Goal: Communication & Community: Answer question/provide support

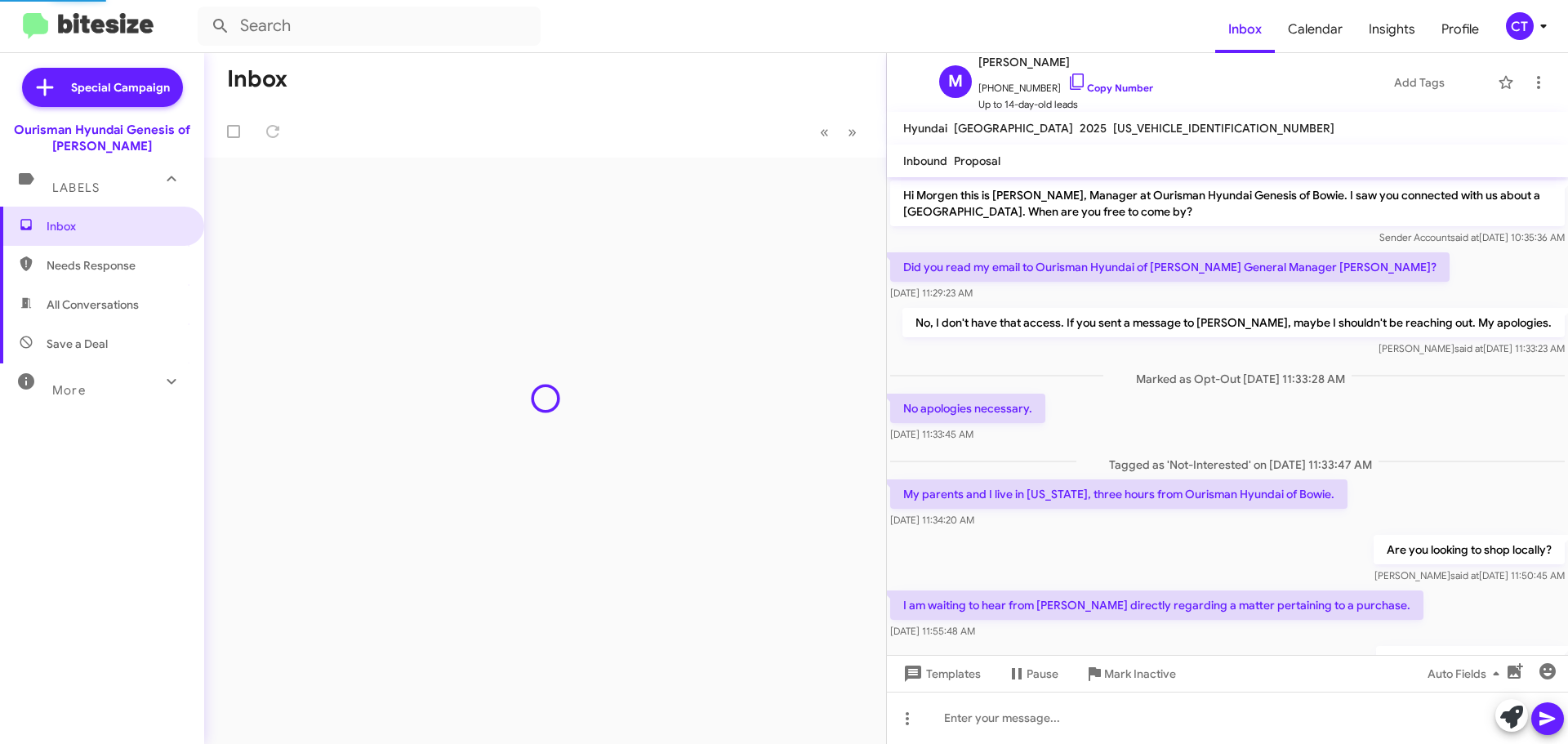
scroll to position [204, 0]
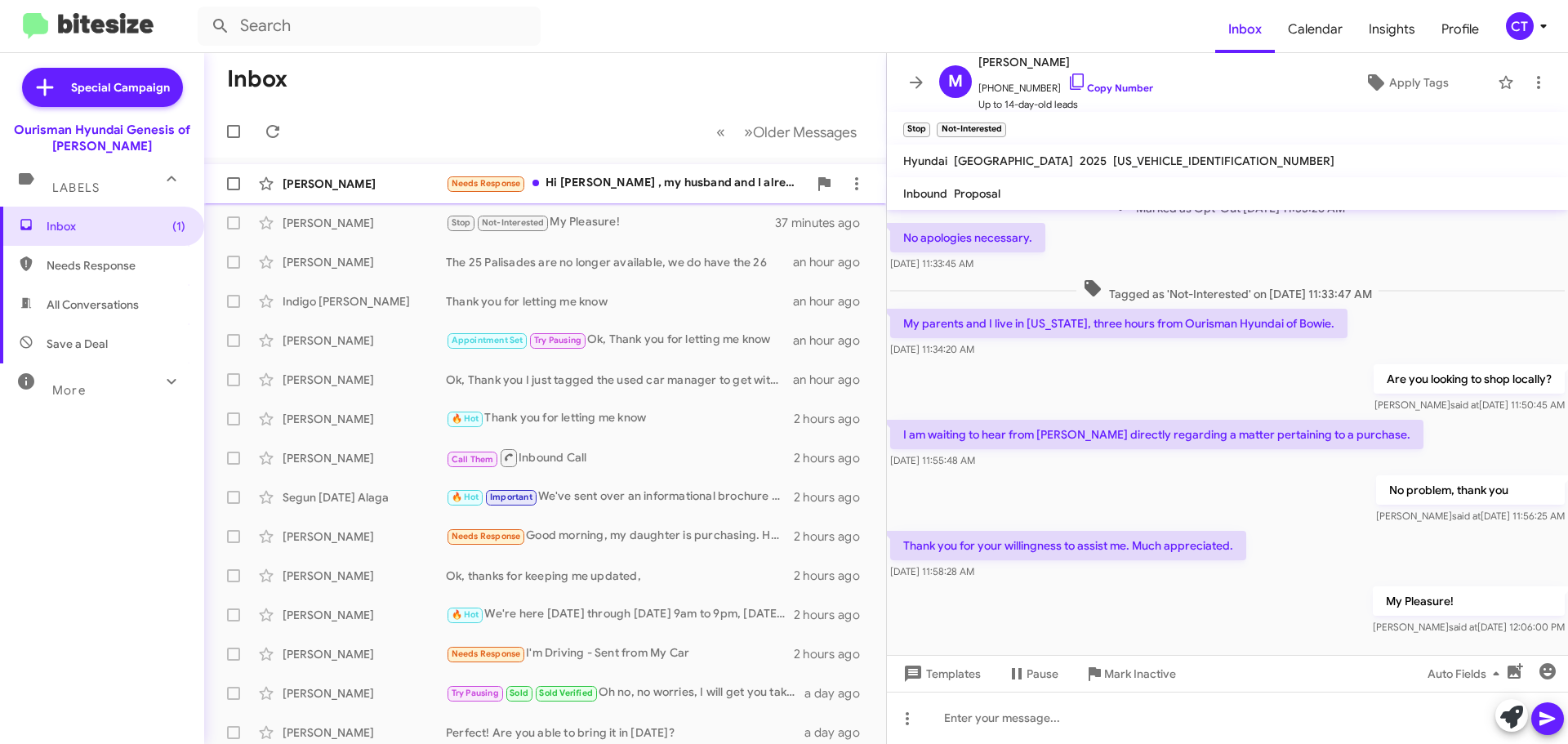
click at [663, 185] on div "Needs Response Hi Ciara , my husband and I already came in and we test drove th…" at bounding box center [627, 183] width 362 height 19
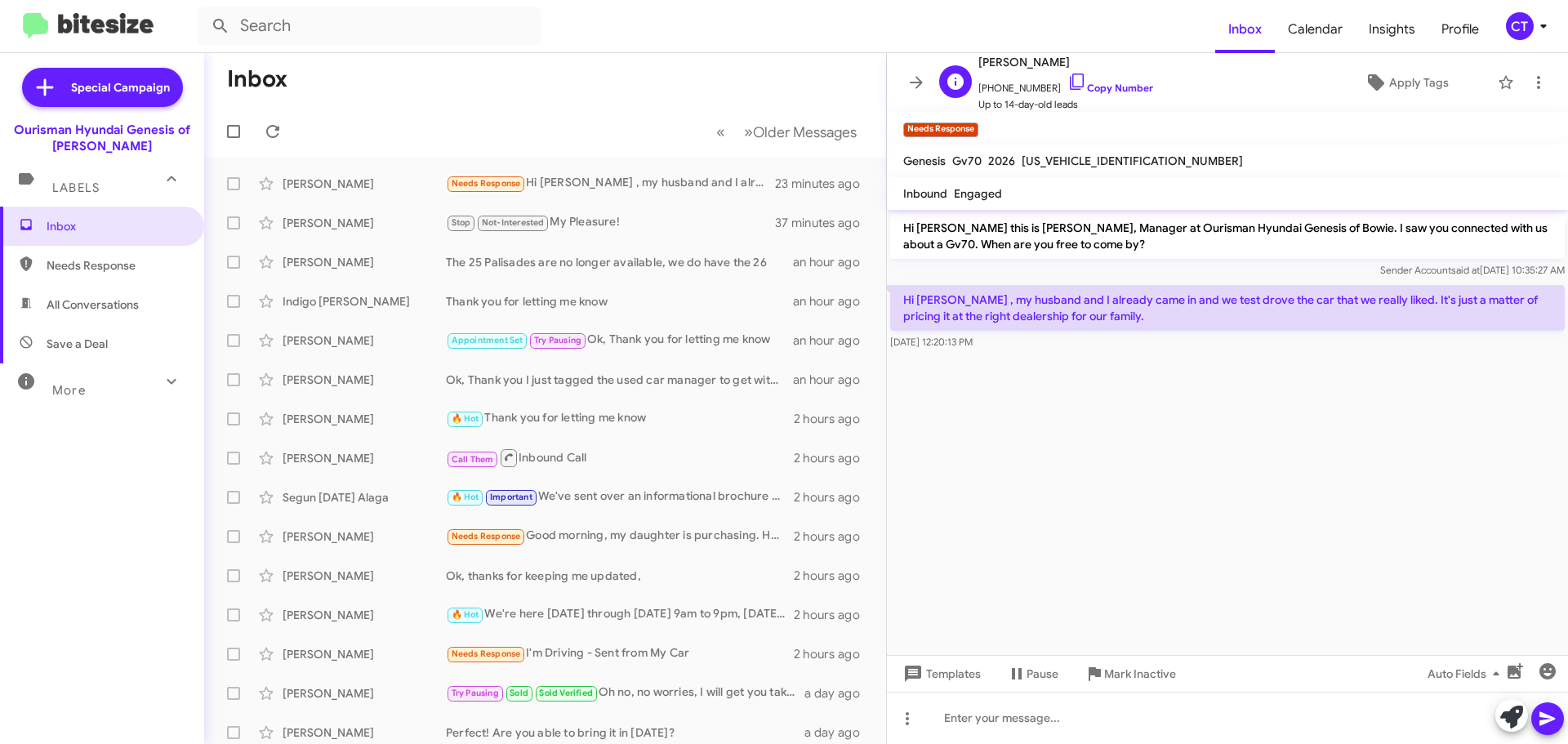
drag, startPoint x: 1064, startPoint y: 83, endPoint x: 1030, endPoint y: 94, distance: 35.7
click at [1068, 83] on icon at bounding box center [1077, 82] width 20 height 20
drag, startPoint x: 1058, startPoint y: 84, endPoint x: 1030, endPoint y: 88, distance: 28.3
click at [1070, 84] on icon at bounding box center [1077, 82] width 14 height 16
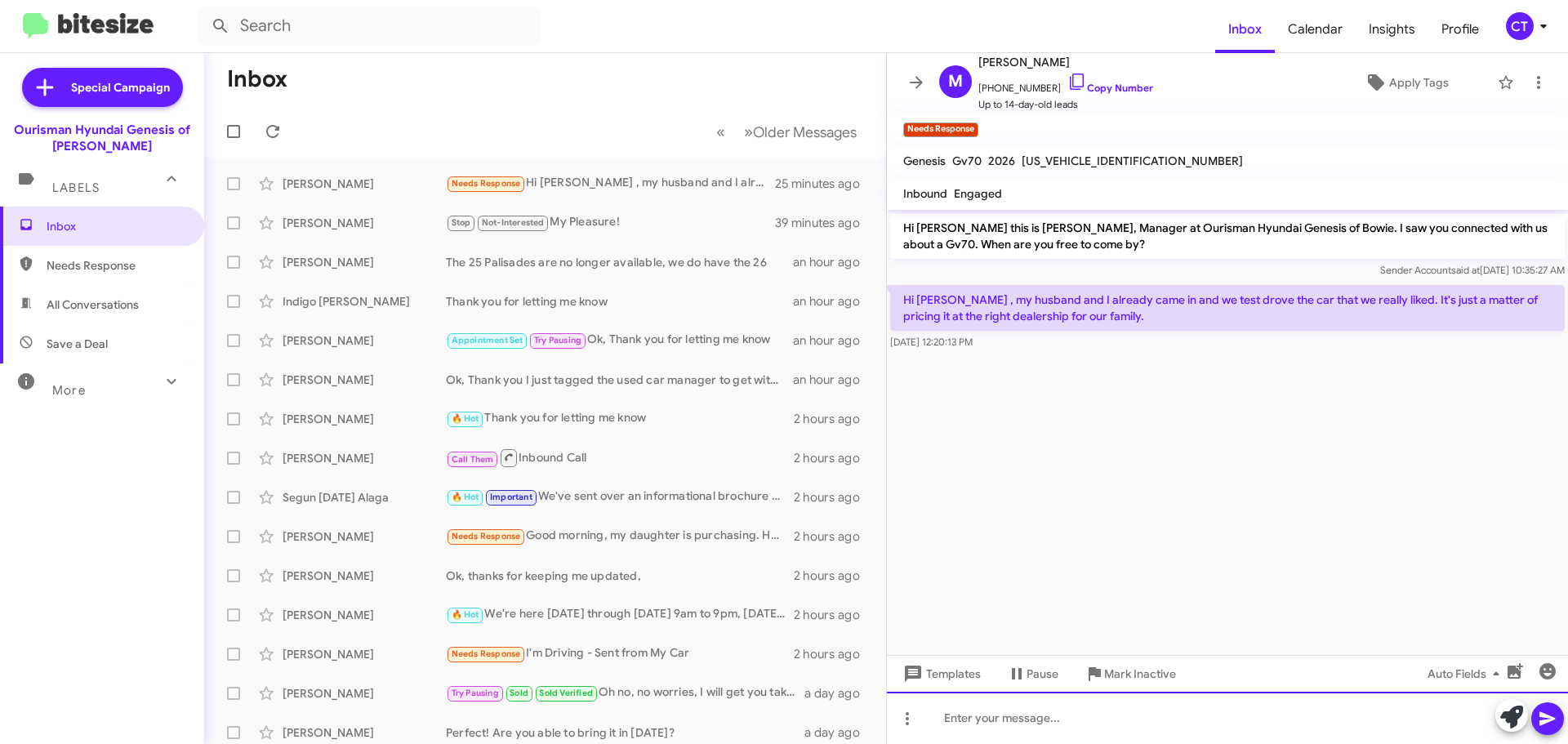
click at [1008, 733] on div at bounding box center [1228, 717] width 681 height 52
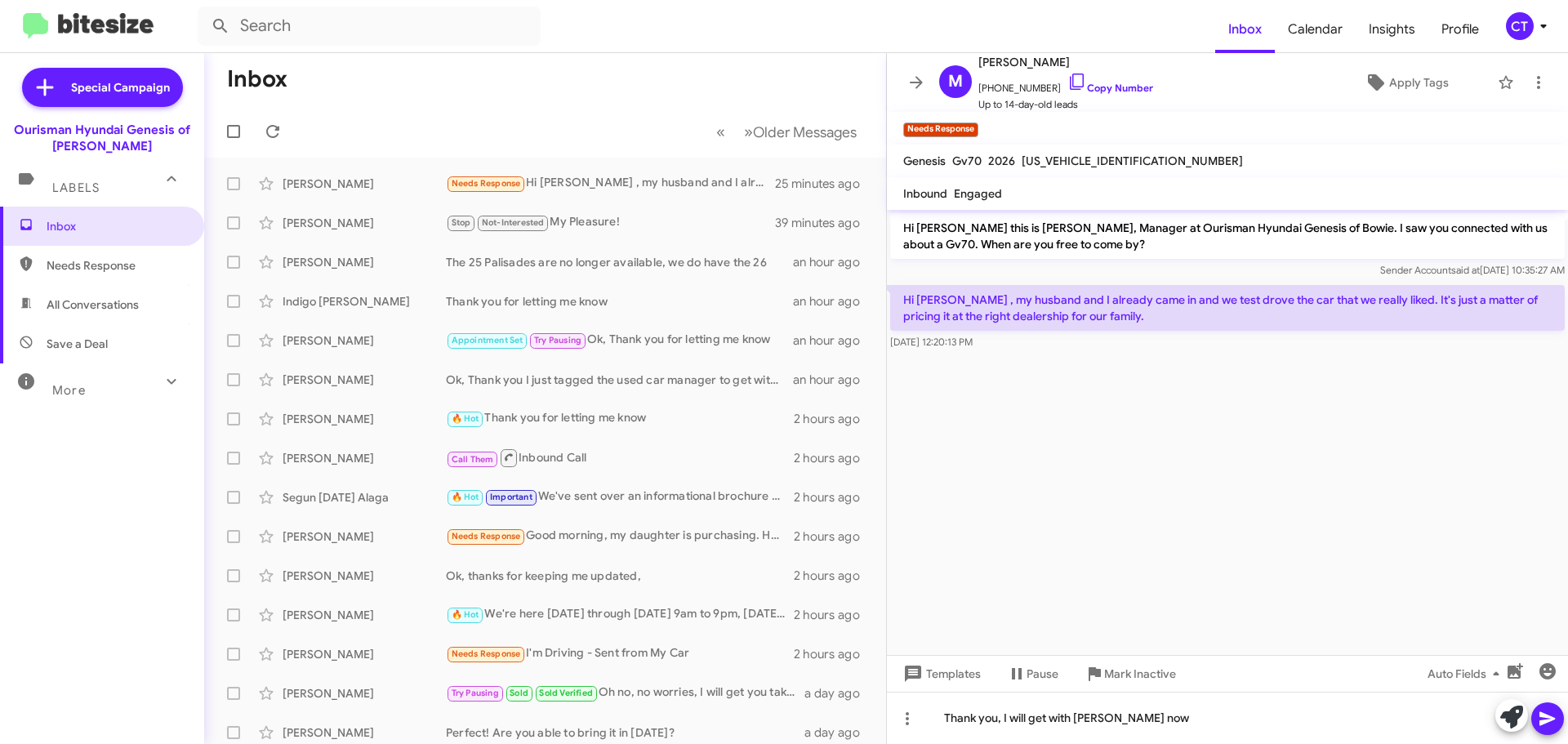
drag, startPoint x: 1549, startPoint y: 717, endPoint x: 1532, endPoint y: 719, distance: 17.1
click at [1548, 715] on icon at bounding box center [1548, 718] width 20 height 20
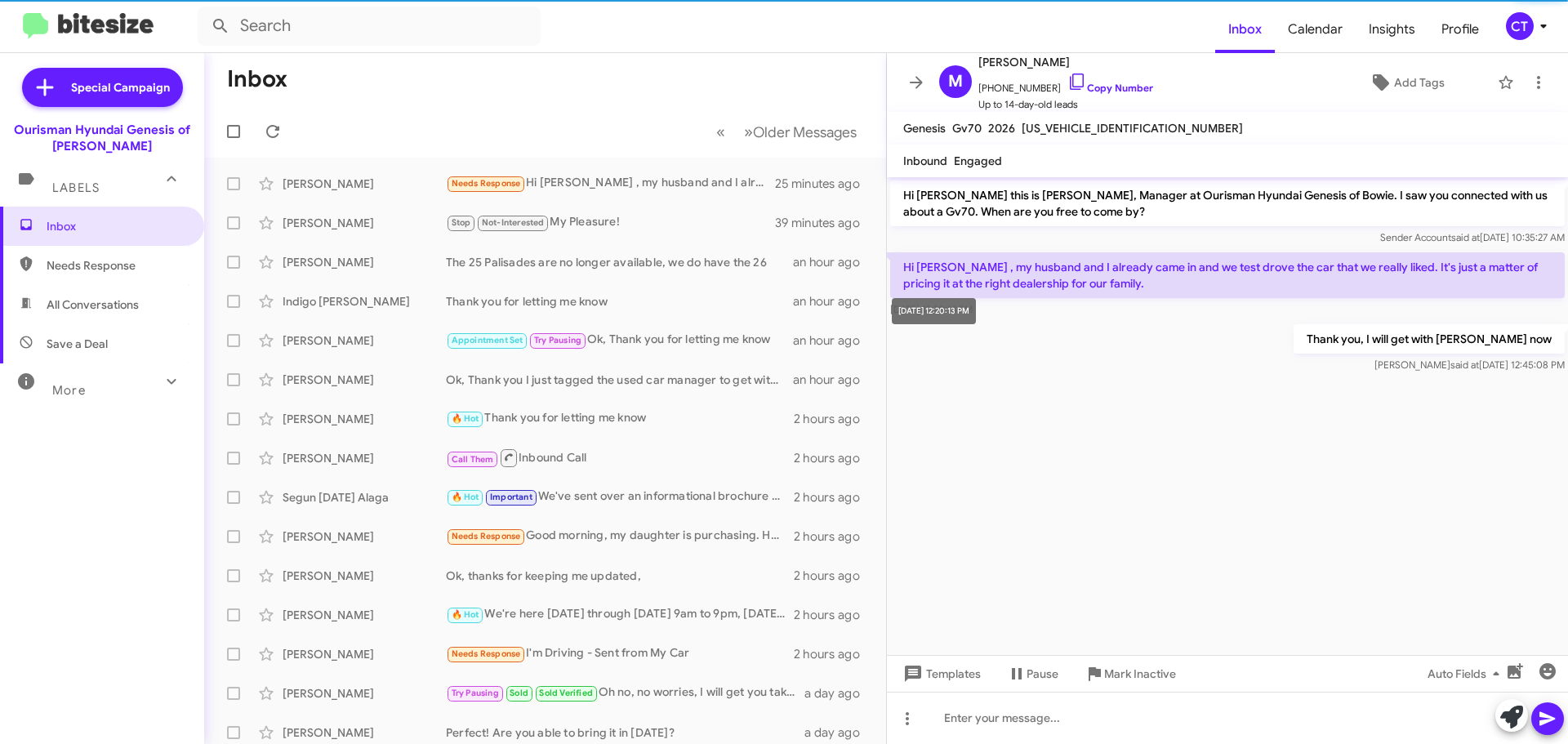
click at [900, 290] on mat-tooltip-component "Sep 18, 2025, 12:20:13 PM" at bounding box center [933, 310] width 107 height 49
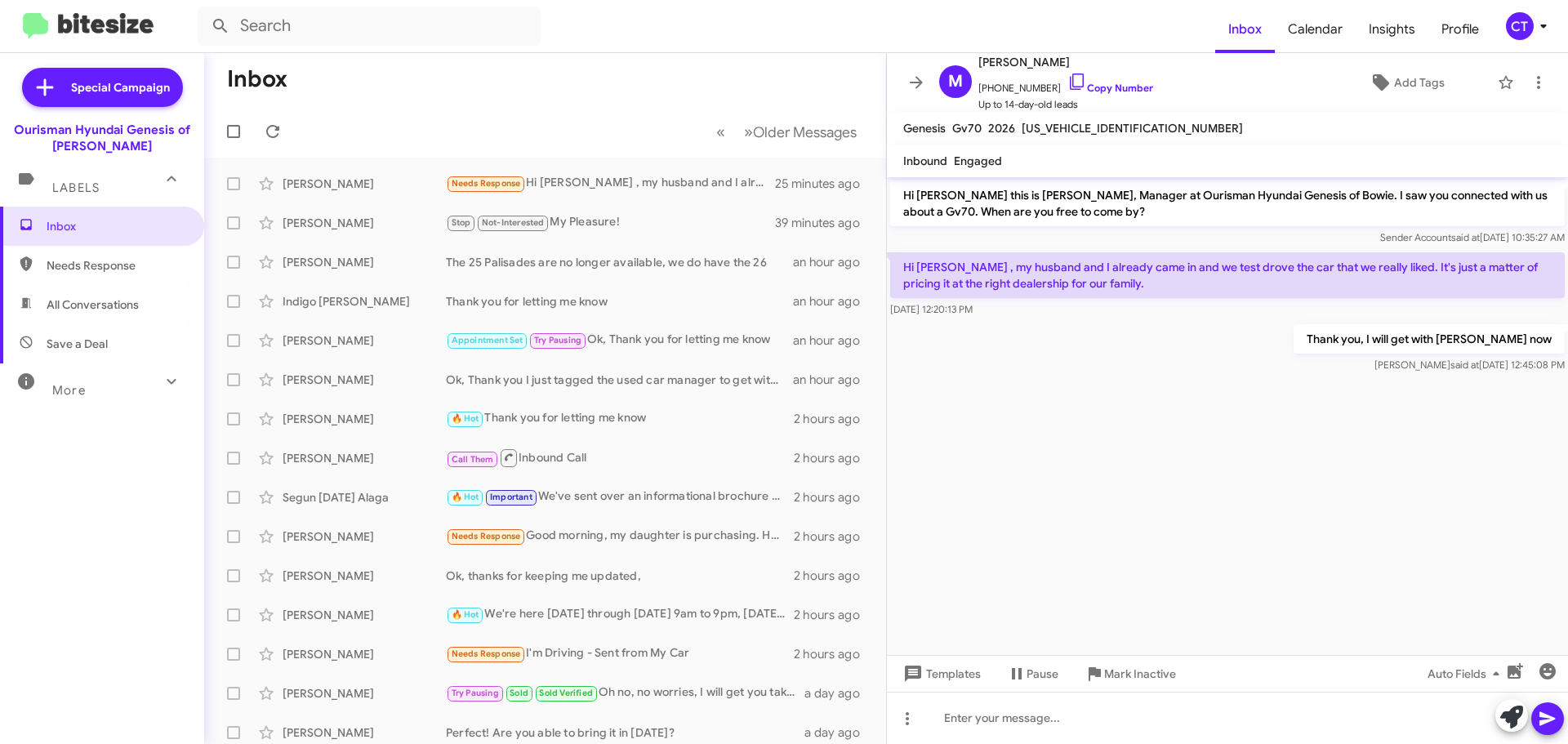
drag, startPoint x: 897, startPoint y: 259, endPoint x: 1041, endPoint y: 307, distance: 151.8
click at [1041, 307] on div "Hi Ciara , my husband and I already came in and we test drove the car that we r…" at bounding box center [1227, 284] width 675 height 65
copy div "Hi Ciara , my husband and I already came in and we test drove the car that we r…"
click at [1521, 28] on div "CT" at bounding box center [1519, 26] width 28 height 28
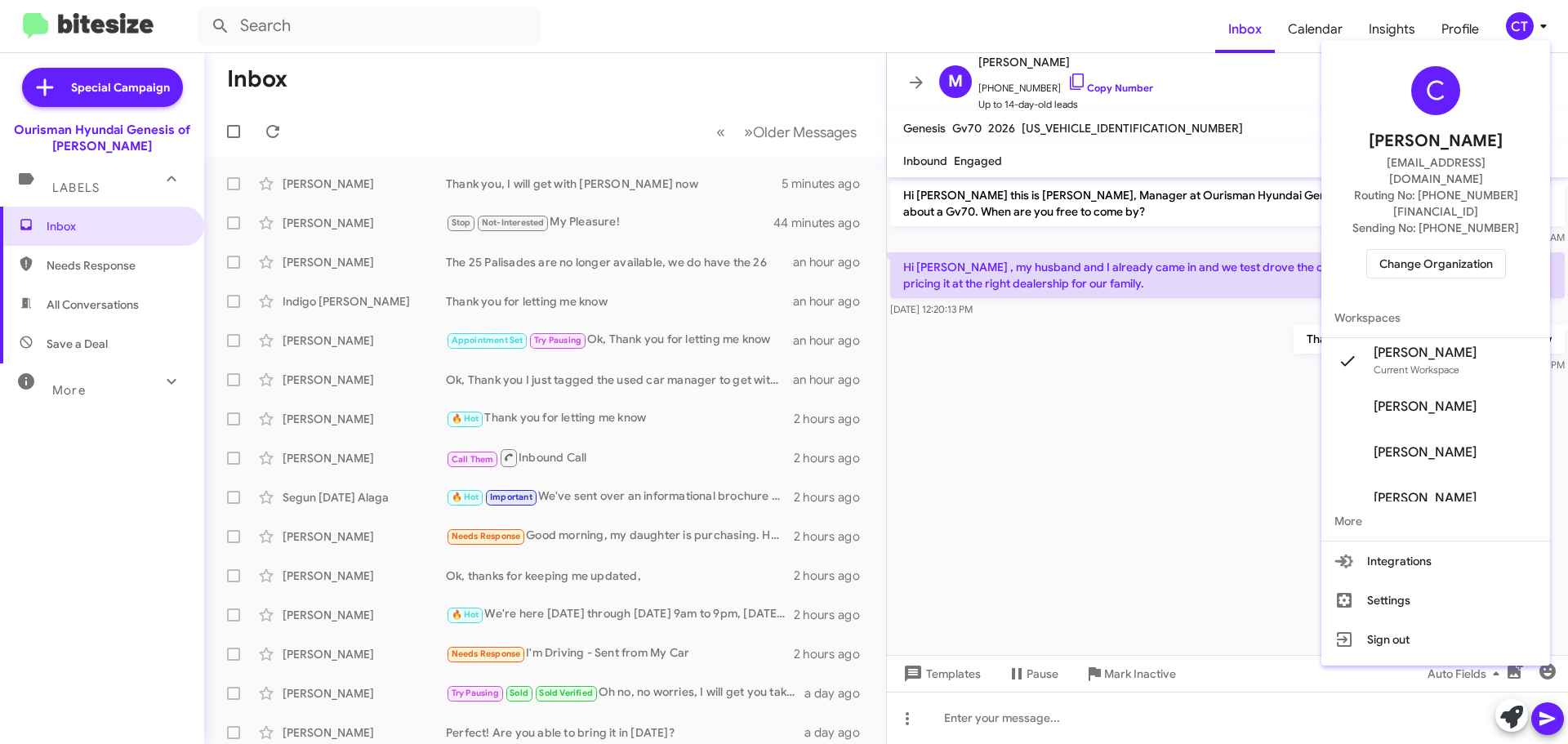
click at [1455, 250] on span "Change Organization" at bounding box center [1436, 263] width 114 height 28
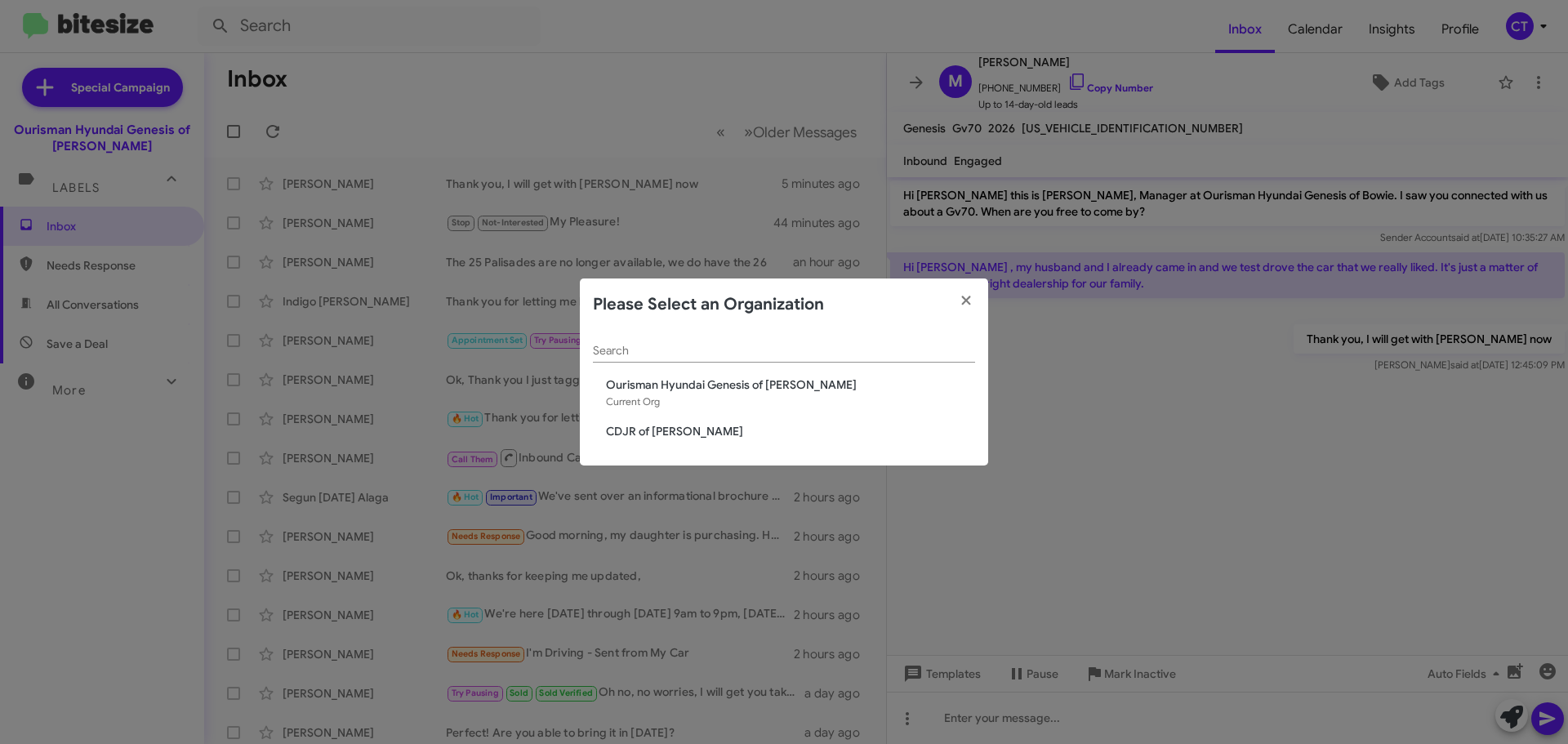
click at [645, 430] on span "CDJR of [PERSON_NAME]" at bounding box center [790, 431] width 369 height 16
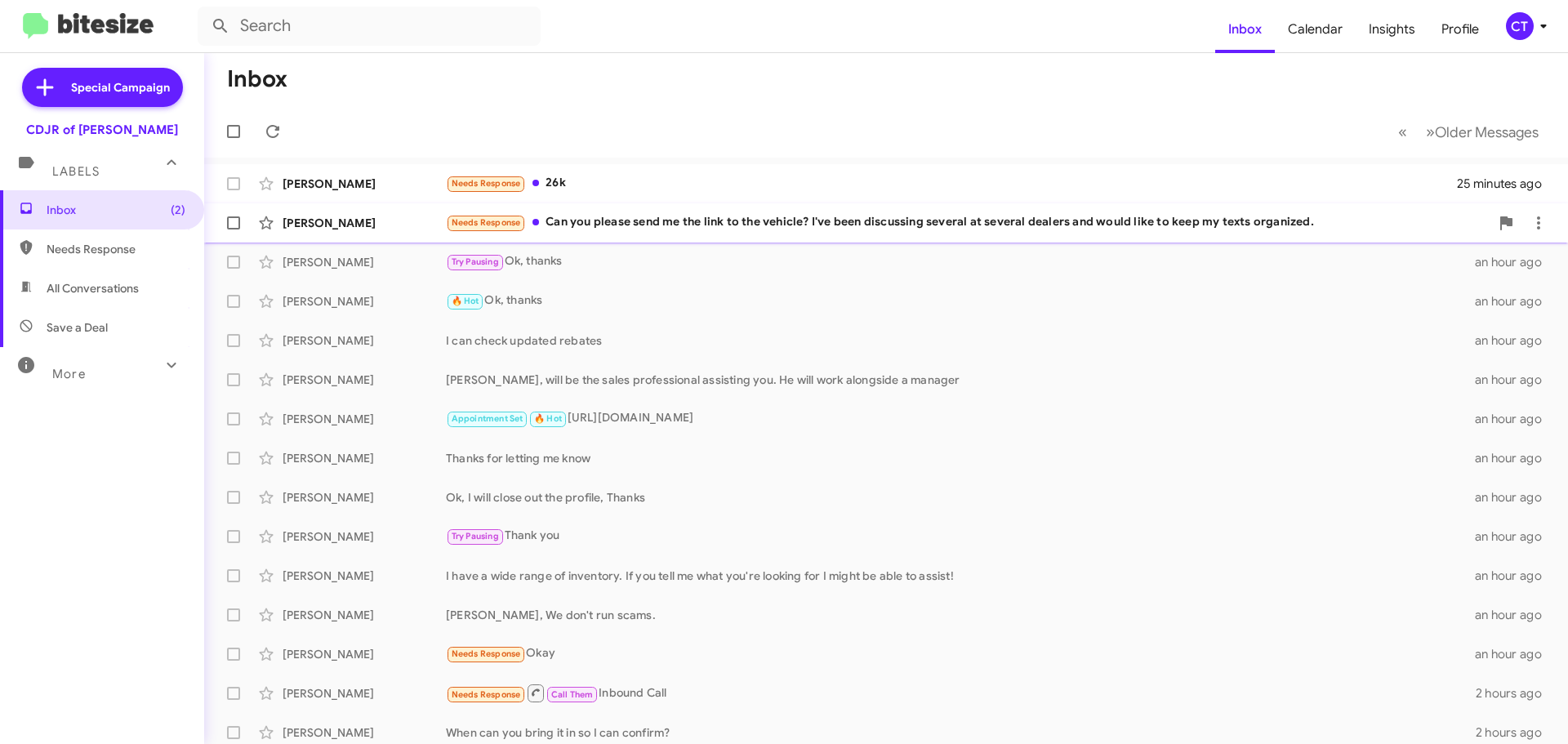
click at [659, 220] on div "Needs Response Can you please send me the link to the vehicle? I've been discus…" at bounding box center [968, 222] width 1044 height 19
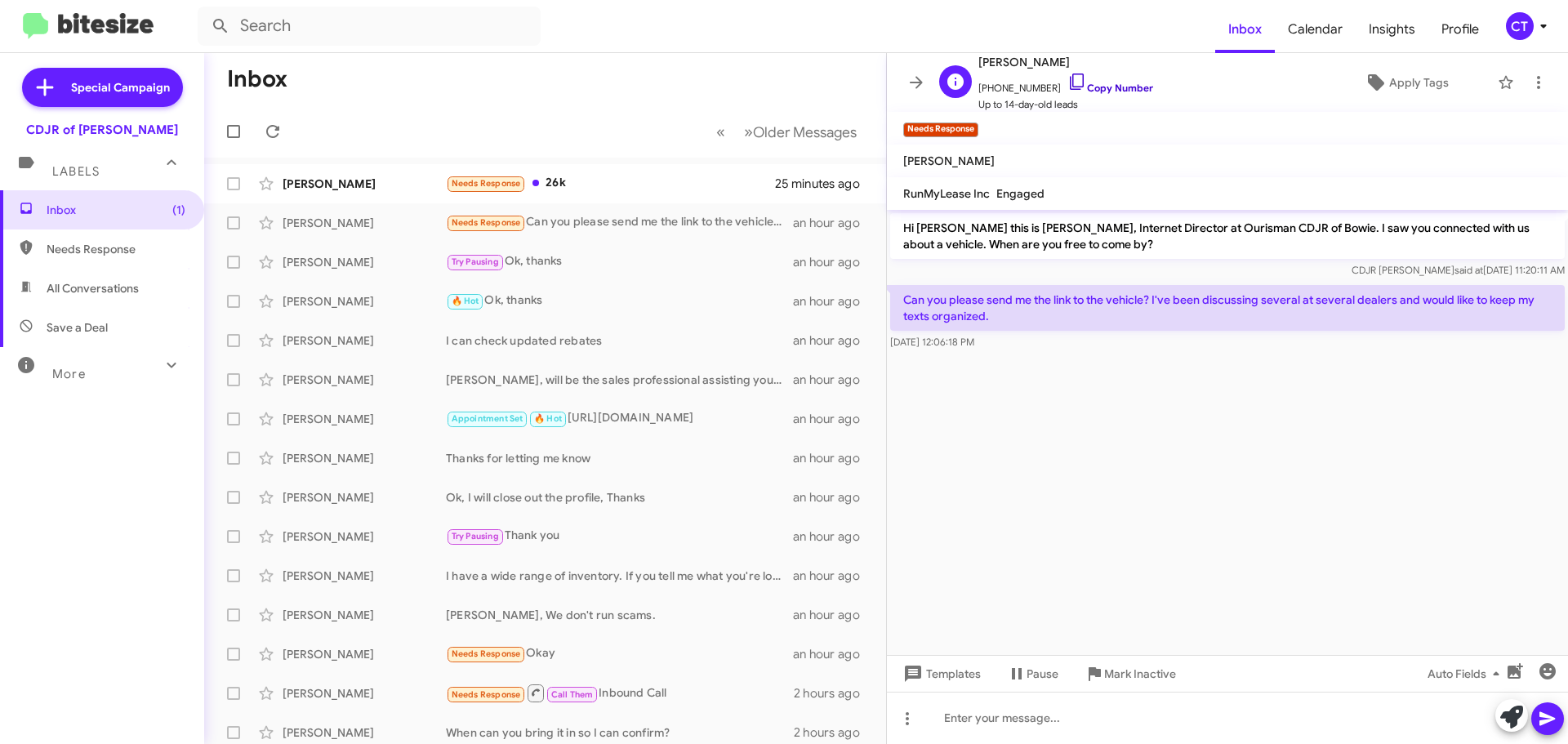
click at [1068, 84] on icon at bounding box center [1077, 82] width 20 height 20
